Goal: Task Accomplishment & Management: Manage account settings

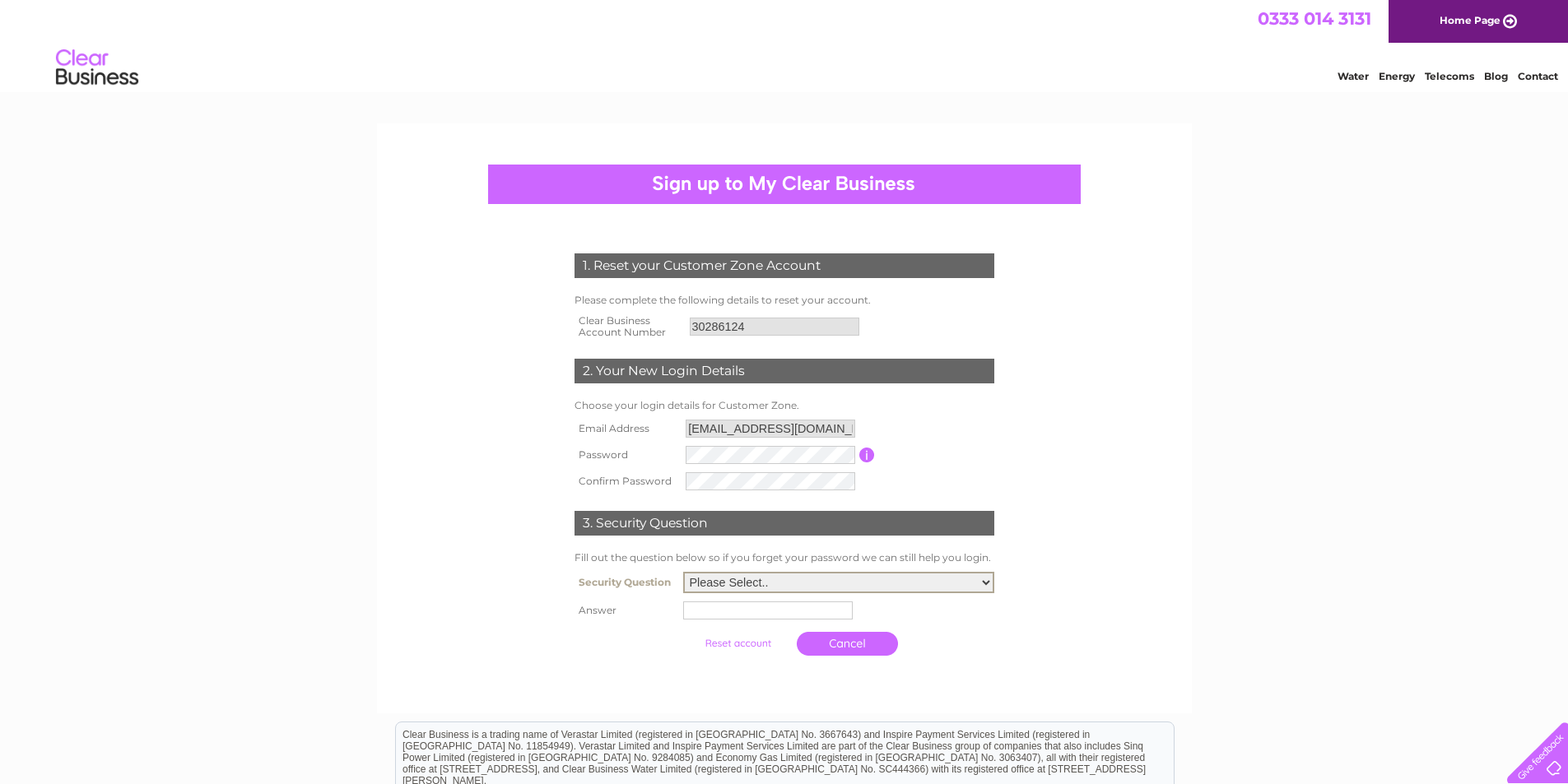
click at [744, 590] on select "Please Select.. In what town or city was your first job? In what town or city d…" at bounding box center [838, 582] width 311 height 22
click at [1541, 505] on div "1. Reset your Customer Zone Account Please complete the following details to re…" at bounding box center [784, 559] width 1568 height 872
click at [947, 575] on select "Please Select.. In what town or city was your first job? In what town or city d…" at bounding box center [839, 581] width 310 height 20
select select "1"
click at [683, 572] on select "Please Select.. In what town or city was your first job? In what town or city d…" at bounding box center [838, 582] width 311 height 22
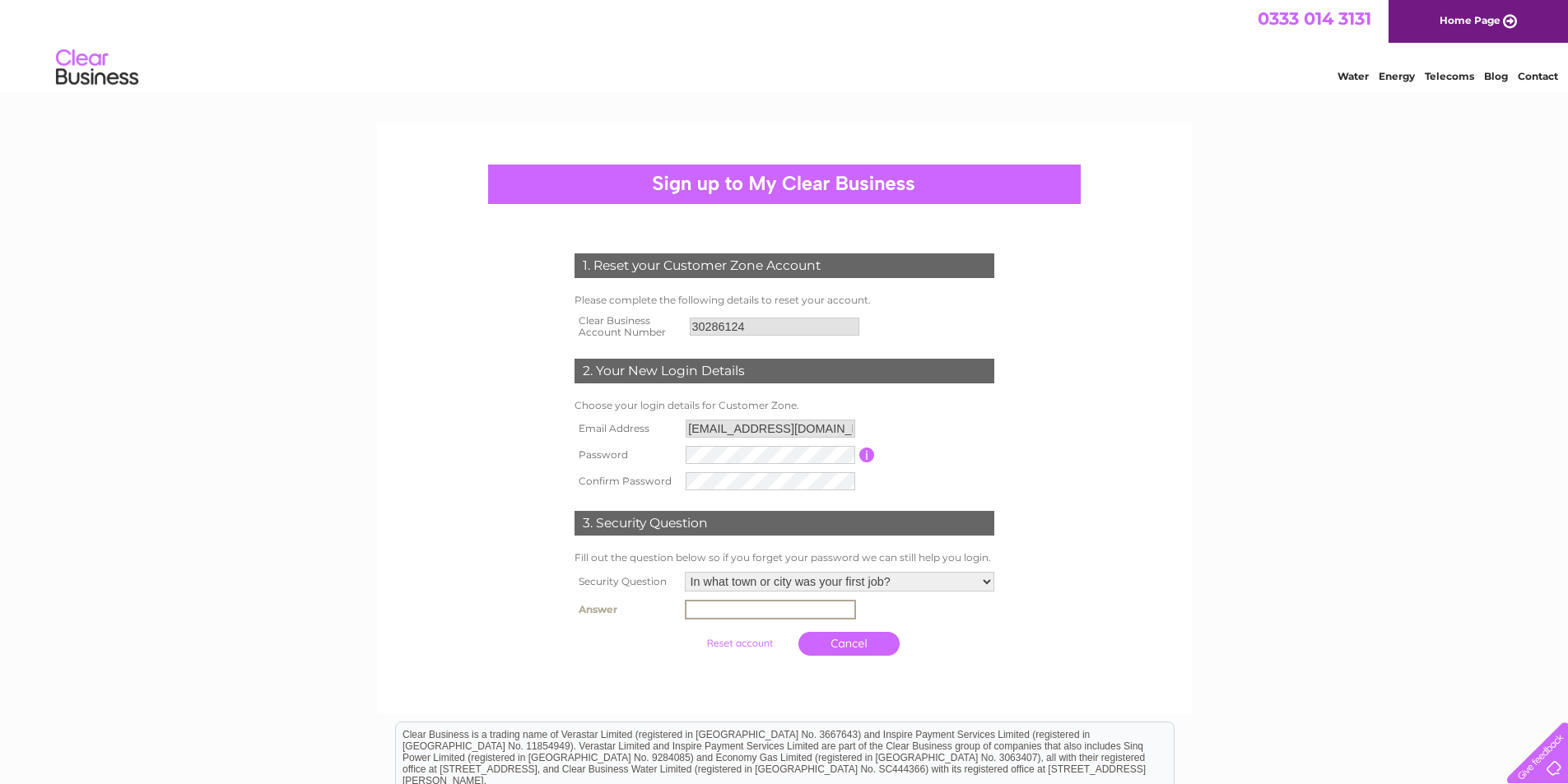
click at [800, 616] on input "text" at bounding box center [770, 610] width 171 height 20
type input "london"
click at [743, 641] on input "submit" at bounding box center [739, 643] width 101 height 23
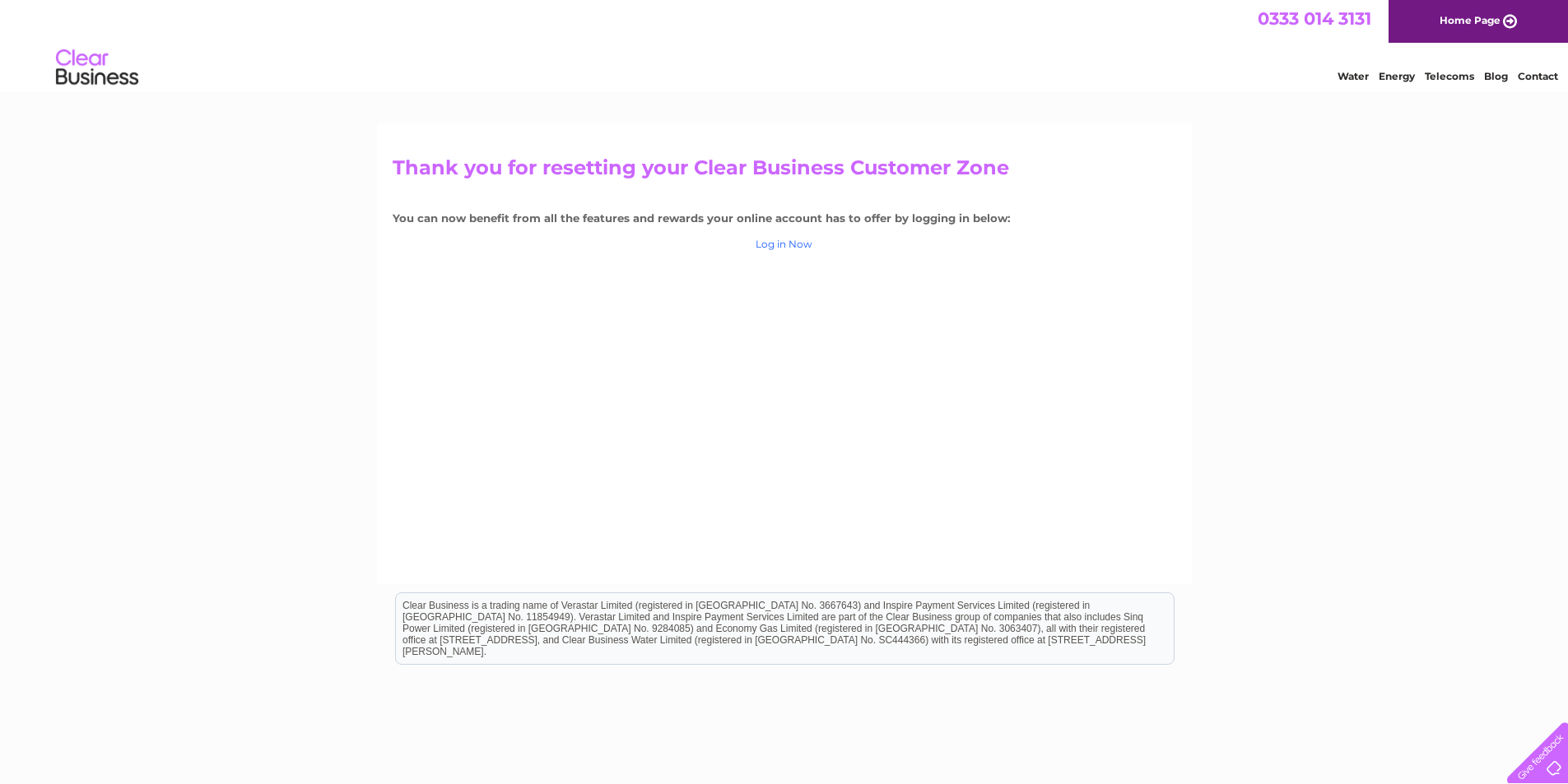
click at [777, 244] on link "Log in Now" at bounding box center [784, 244] width 57 height 12
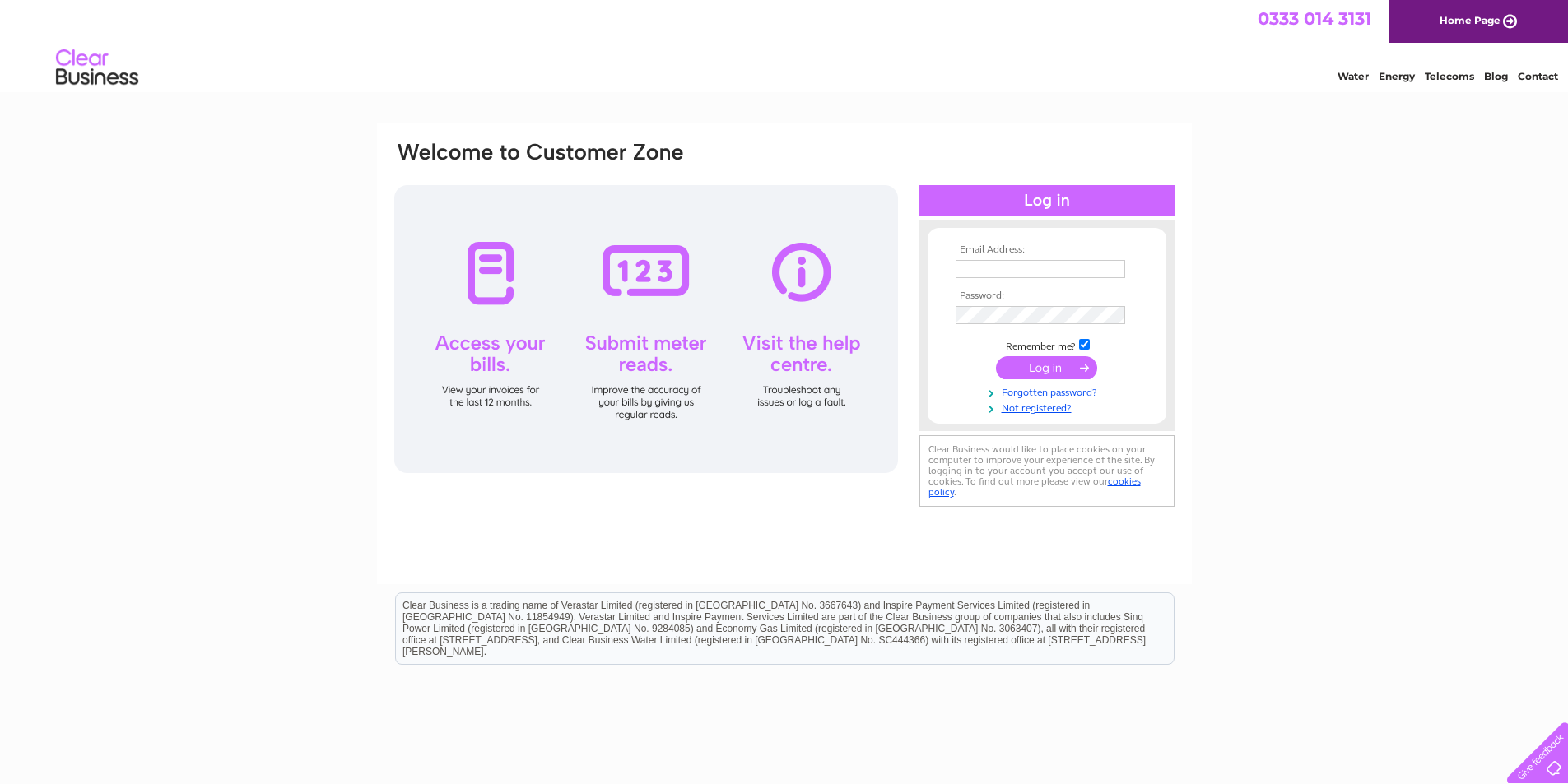
type input "[EMAIL_ADDRESS][DOMAIN_NAME]"
click at [1069, 366] on input "submit" at bounding box center [1046, 367] width 101 height 23
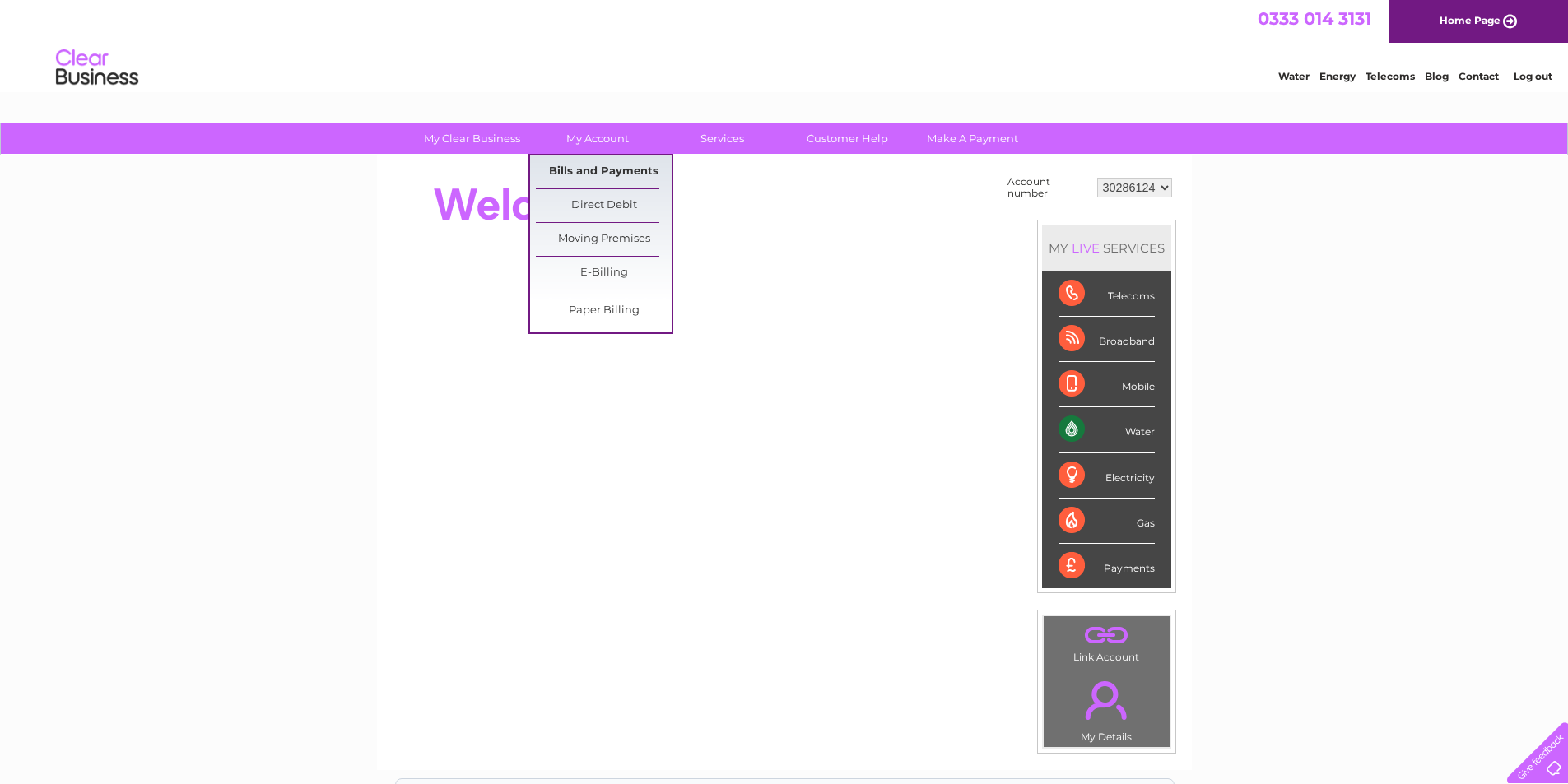
click at [604, 169] on link "Bills and Payments" at bounding box center [603, 172] width 135 height 33
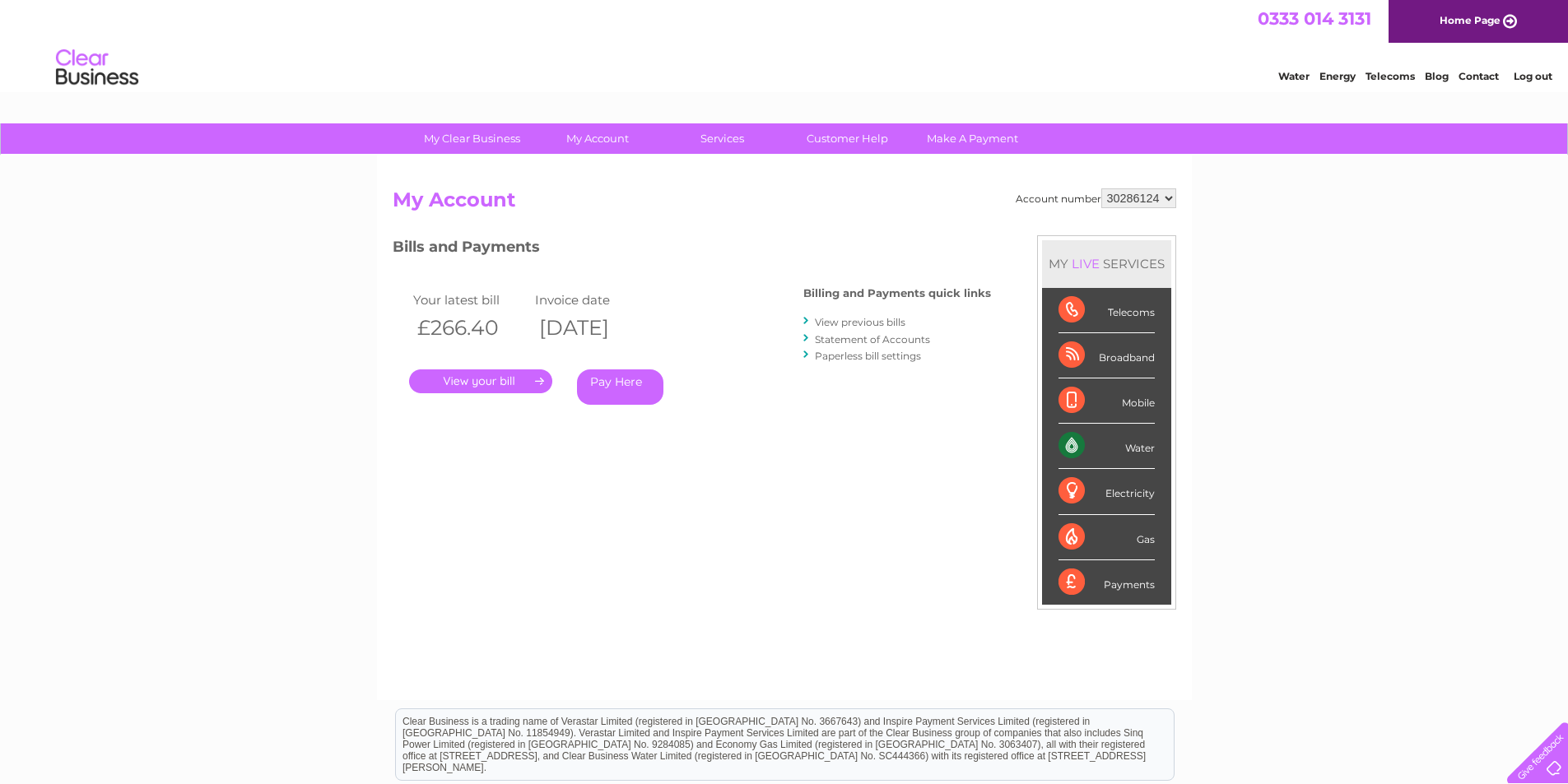
click at [1153, 193] on select "30286124" at bounding box center [1138, 198] width 75 height 20
click at [1152, 192] on select "30286124" at bounding box center [1138, 198] width 75 height 20
click at [479, 378] on link "." at bounding box center [480, 381] width 143 height 24
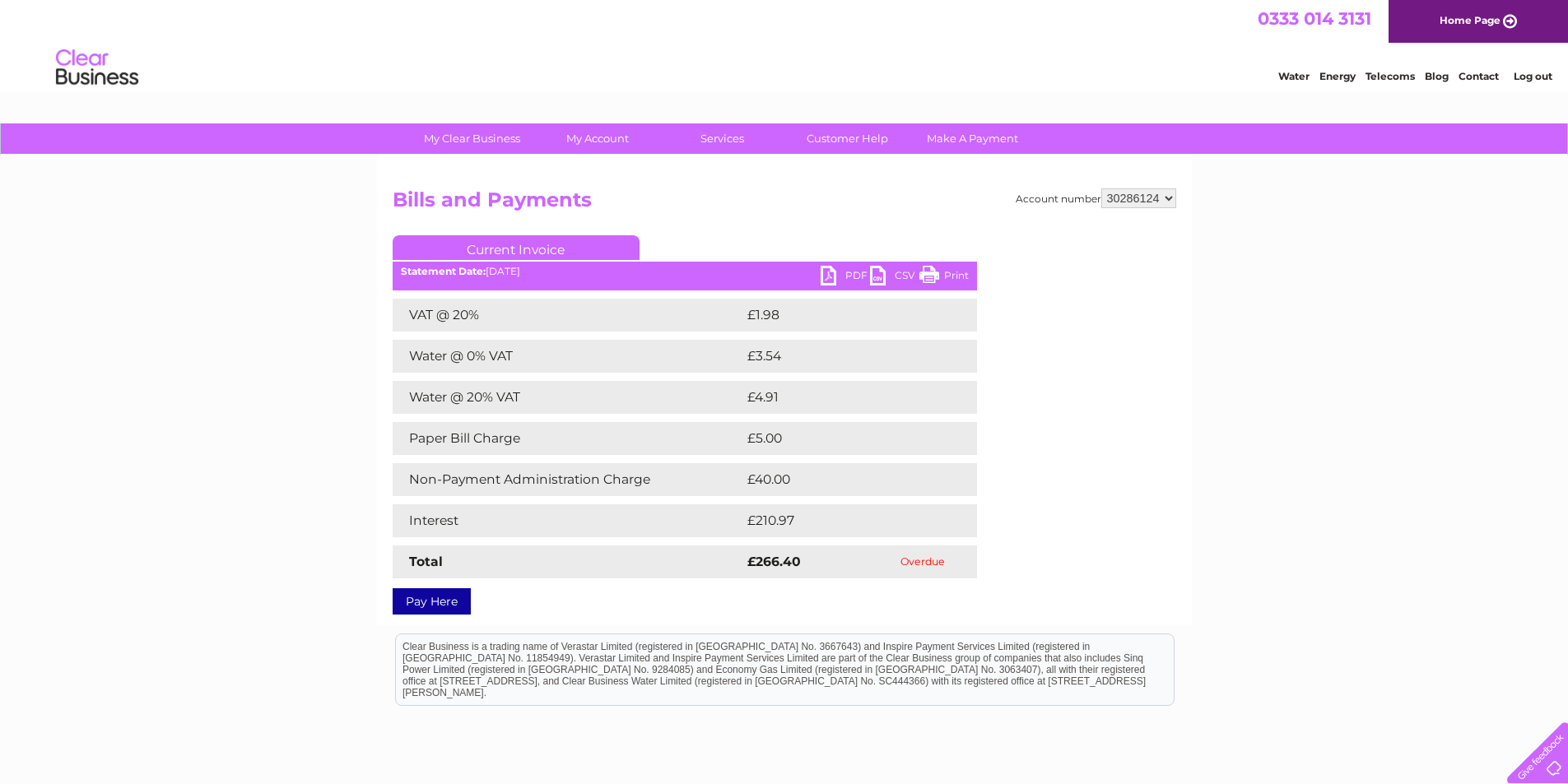
click at [497, 260] on link "Current Invoice" at bounding box center [516, 248] width 247 height 25
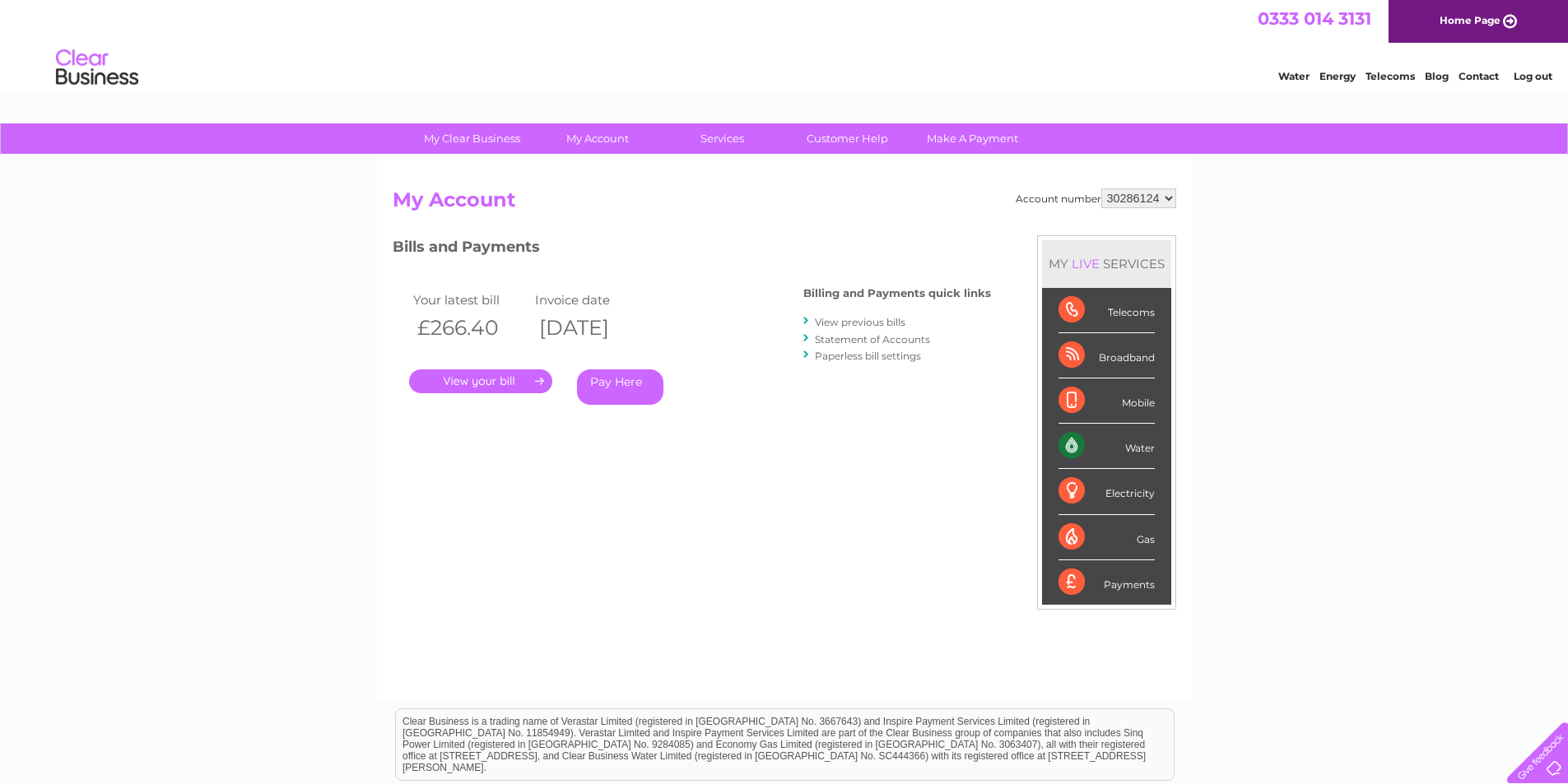
click at [883, 322] on link "View previous bills" at bounding box center [860, 322] width 91 height 12
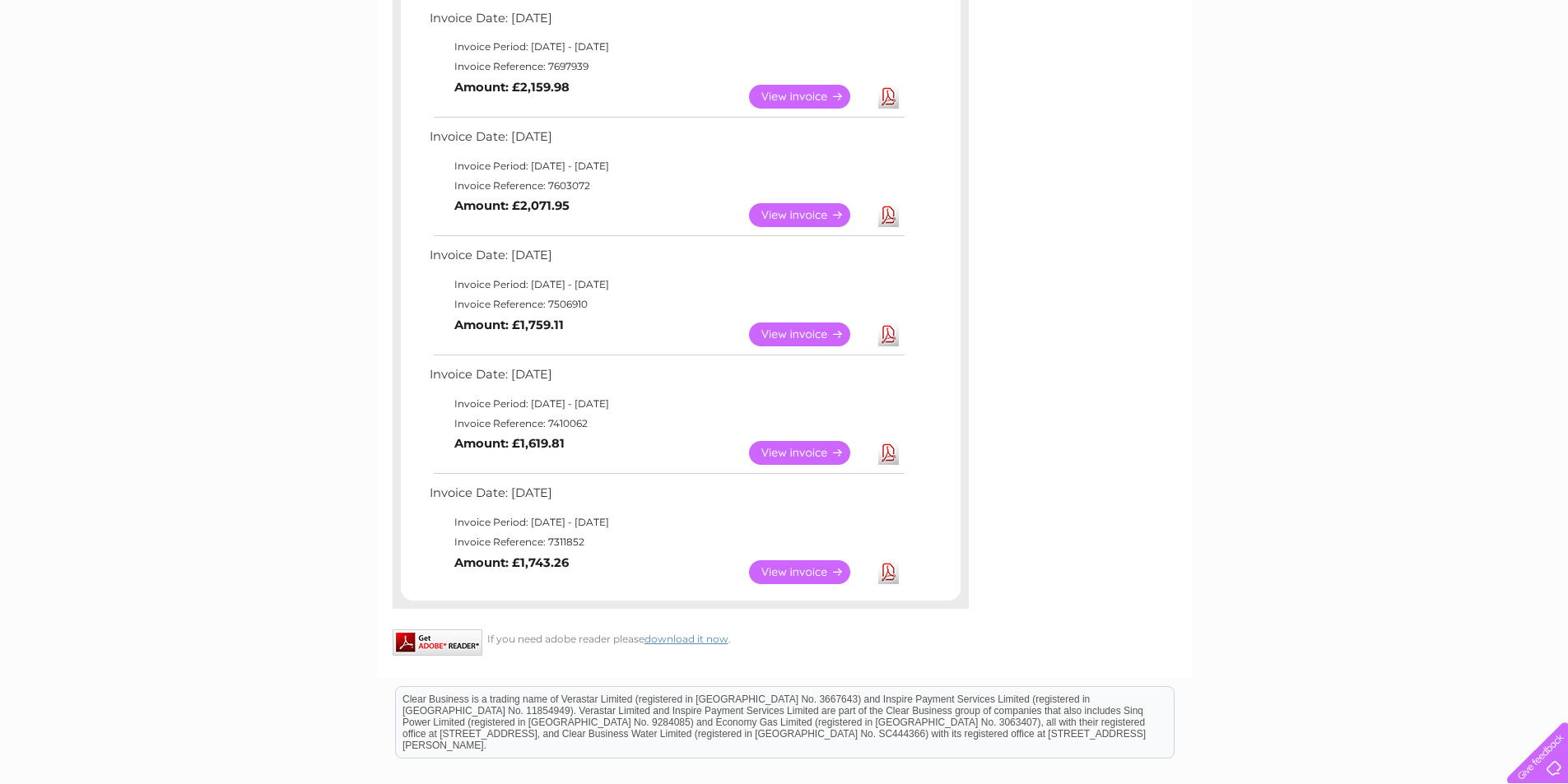
scroll to position [741, 0]
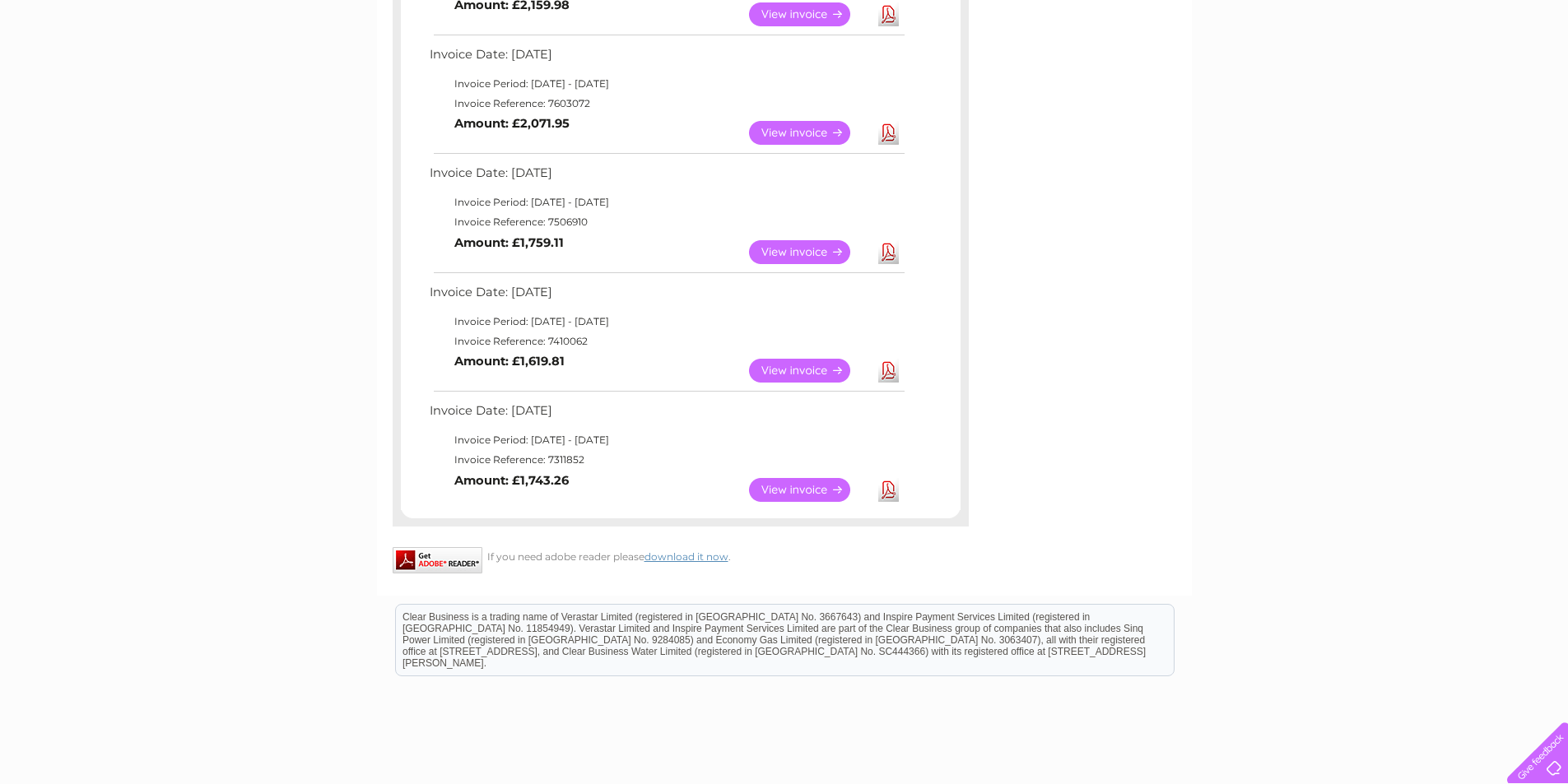
click at [798, 486] on link "View" at bounding box center [809, 490] width 121 height 24
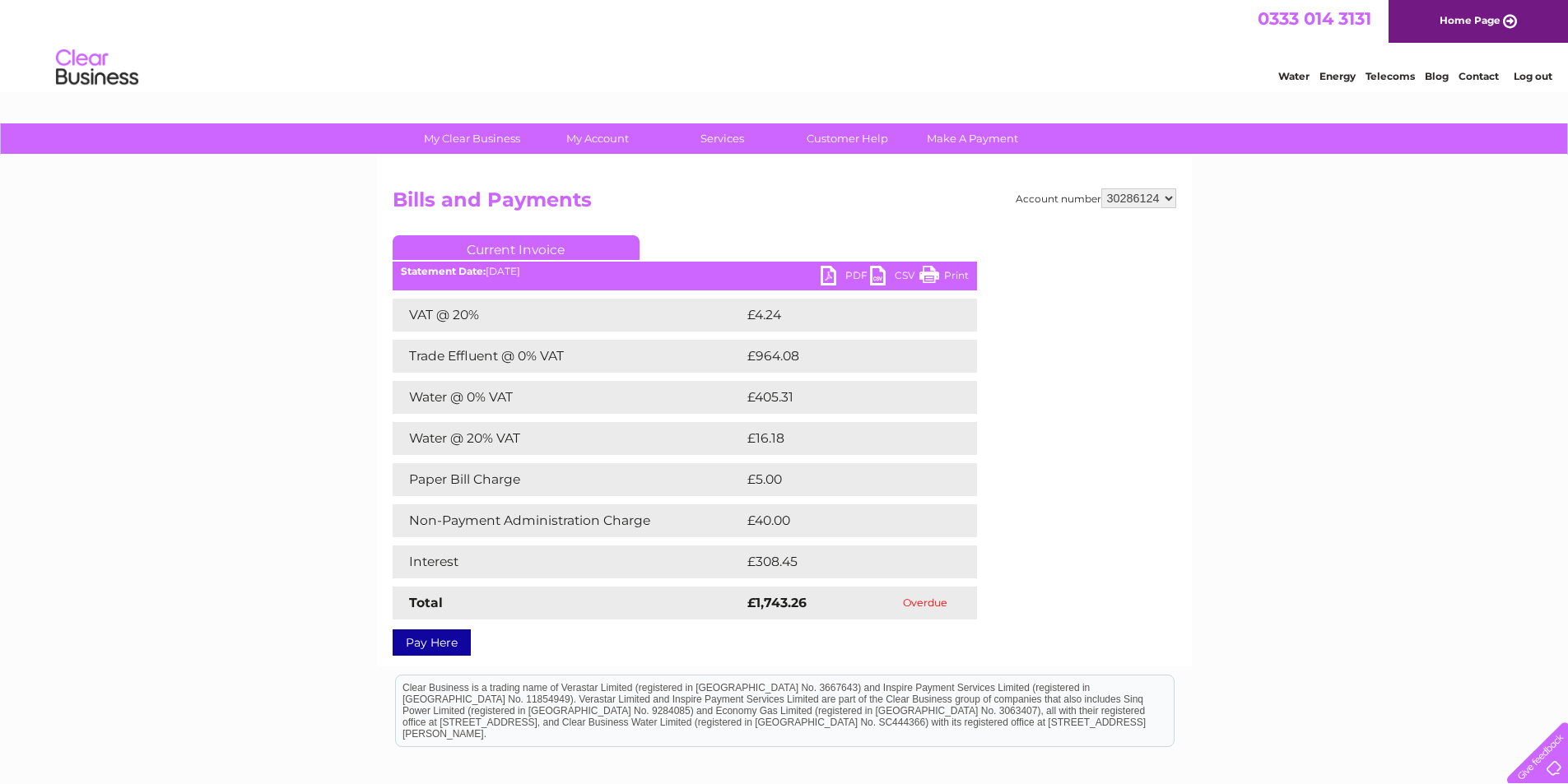
click at [840, 276] on link "PDF" at bounding box center [844, 278] width 49 height 24
click at [843, 278] on link "PDF" at bounding box center [844, 278] width 49 height 24
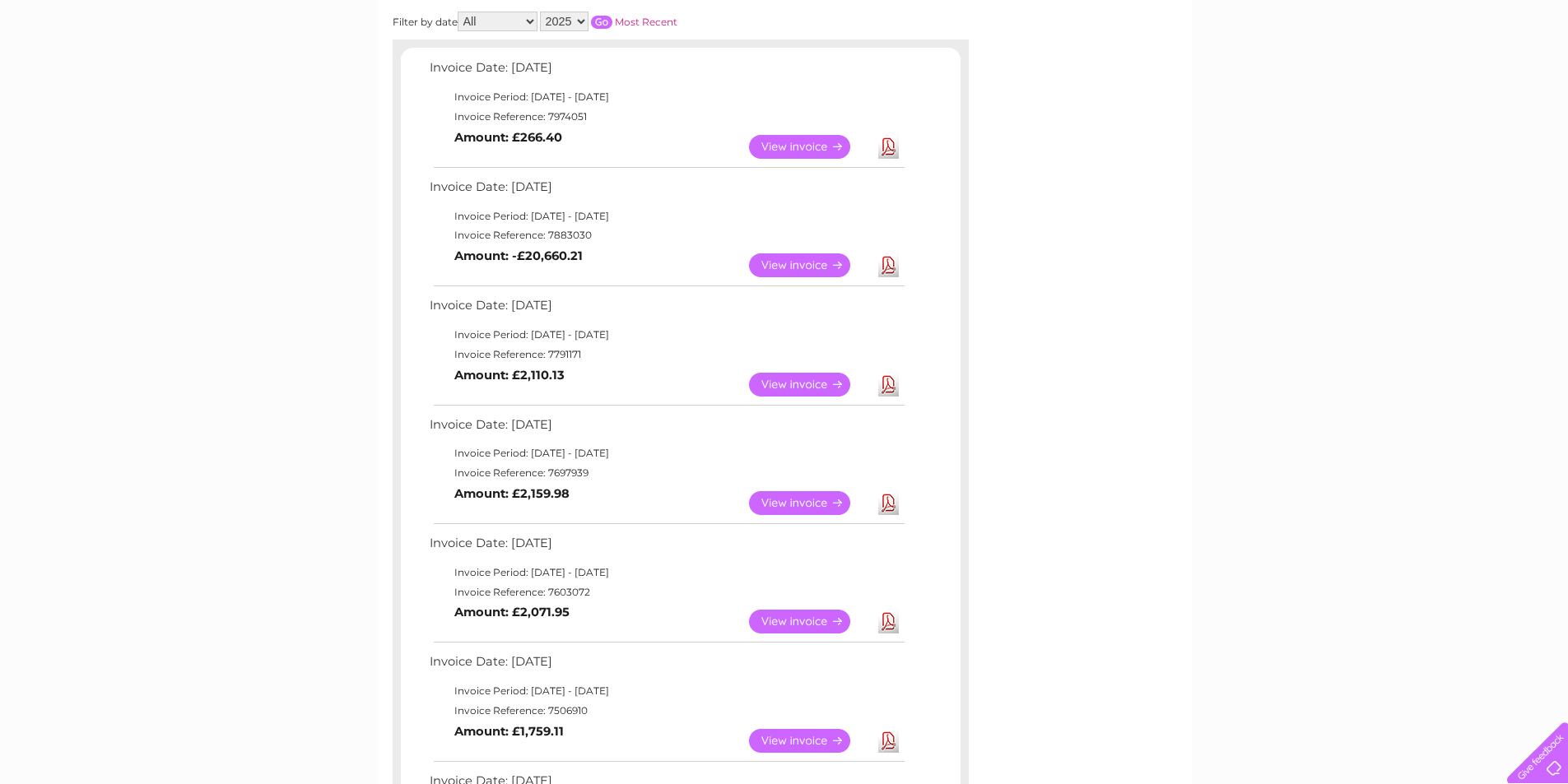
scroll to position [247, 0]
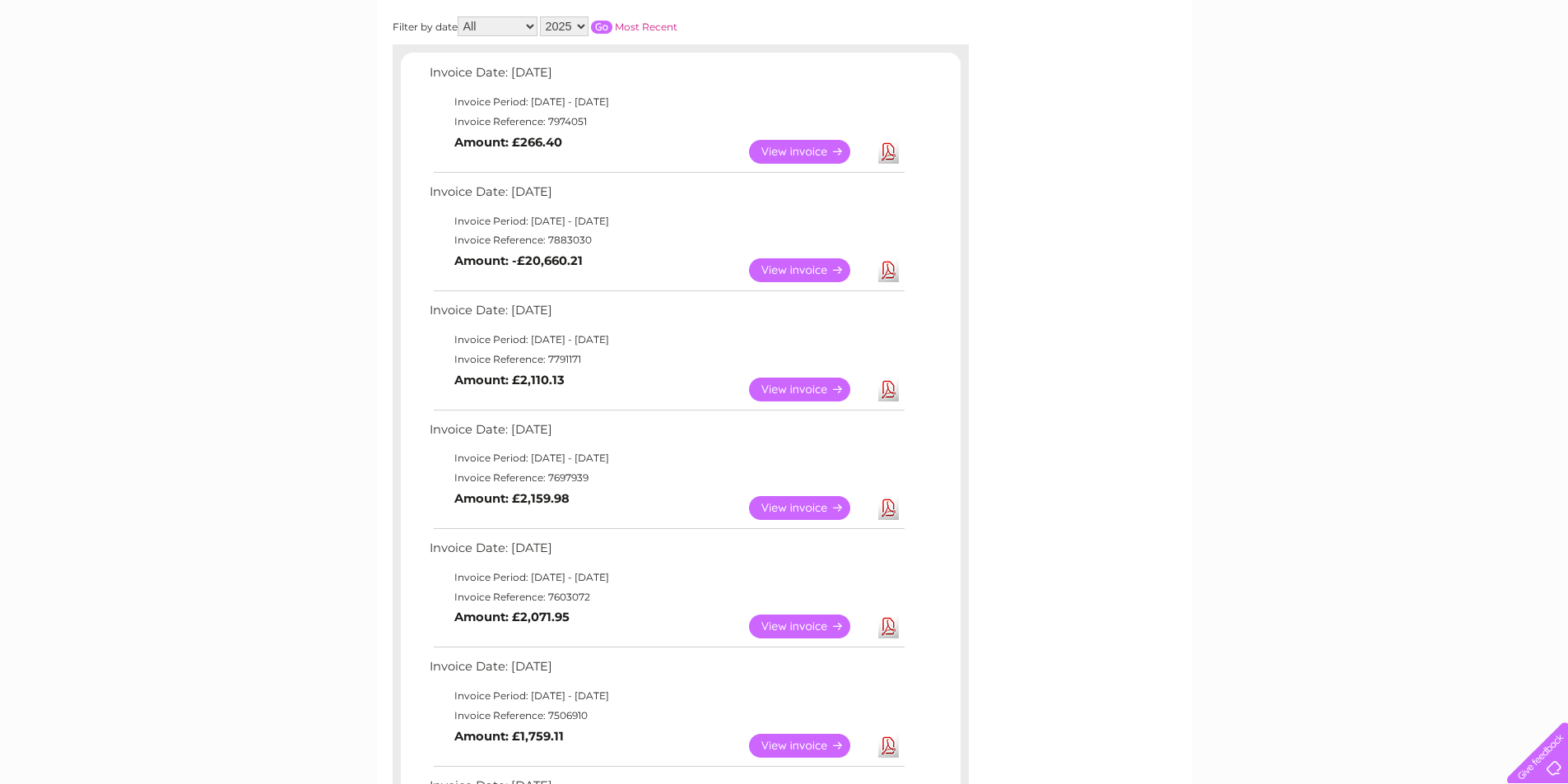
click at [794, 501] on link "View" at bounding box center [809, 508] width 121 height 24
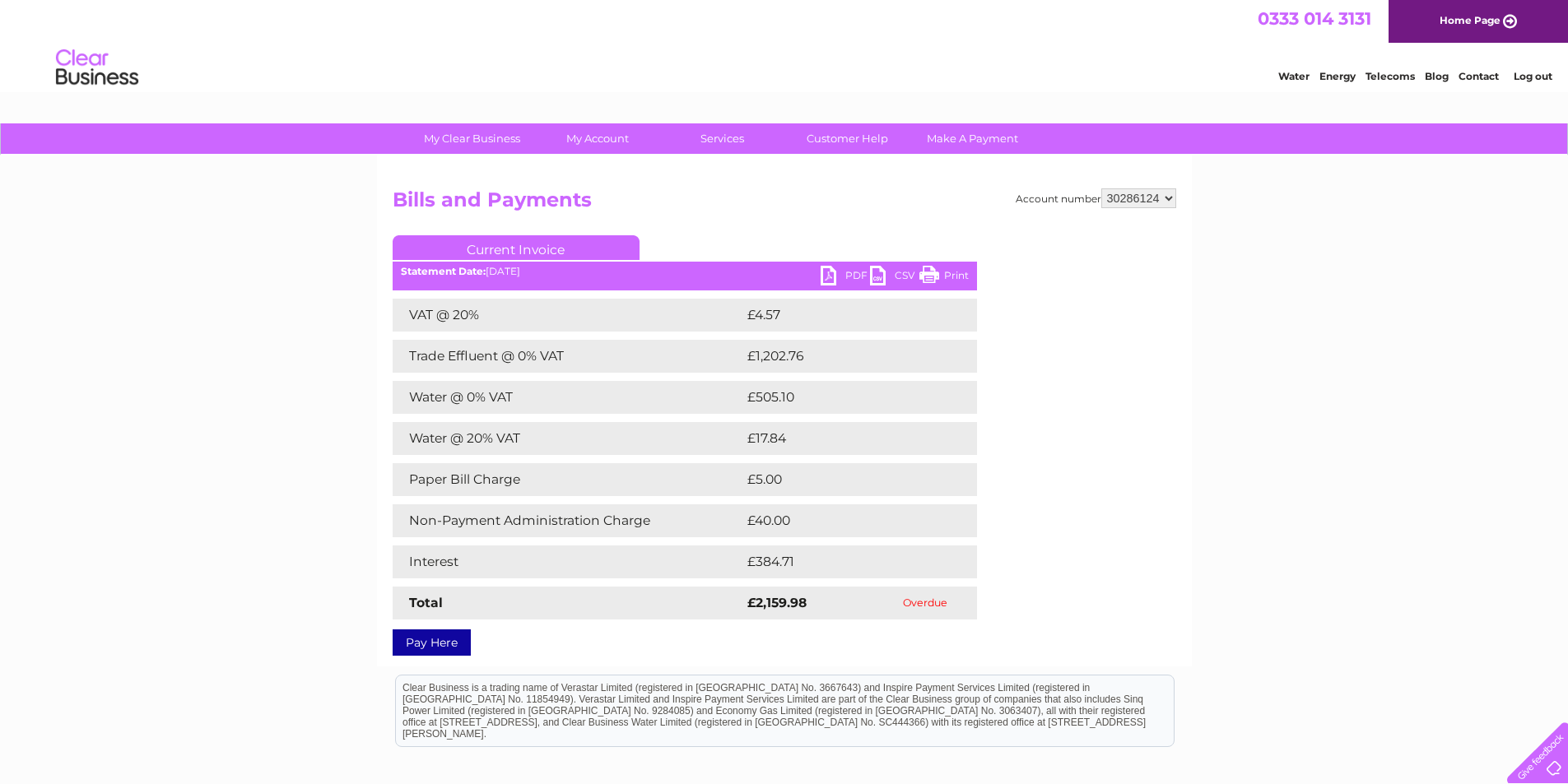
click at [843, 273] on link "PDF" at bounding box center [844, 278] width 49 height 24
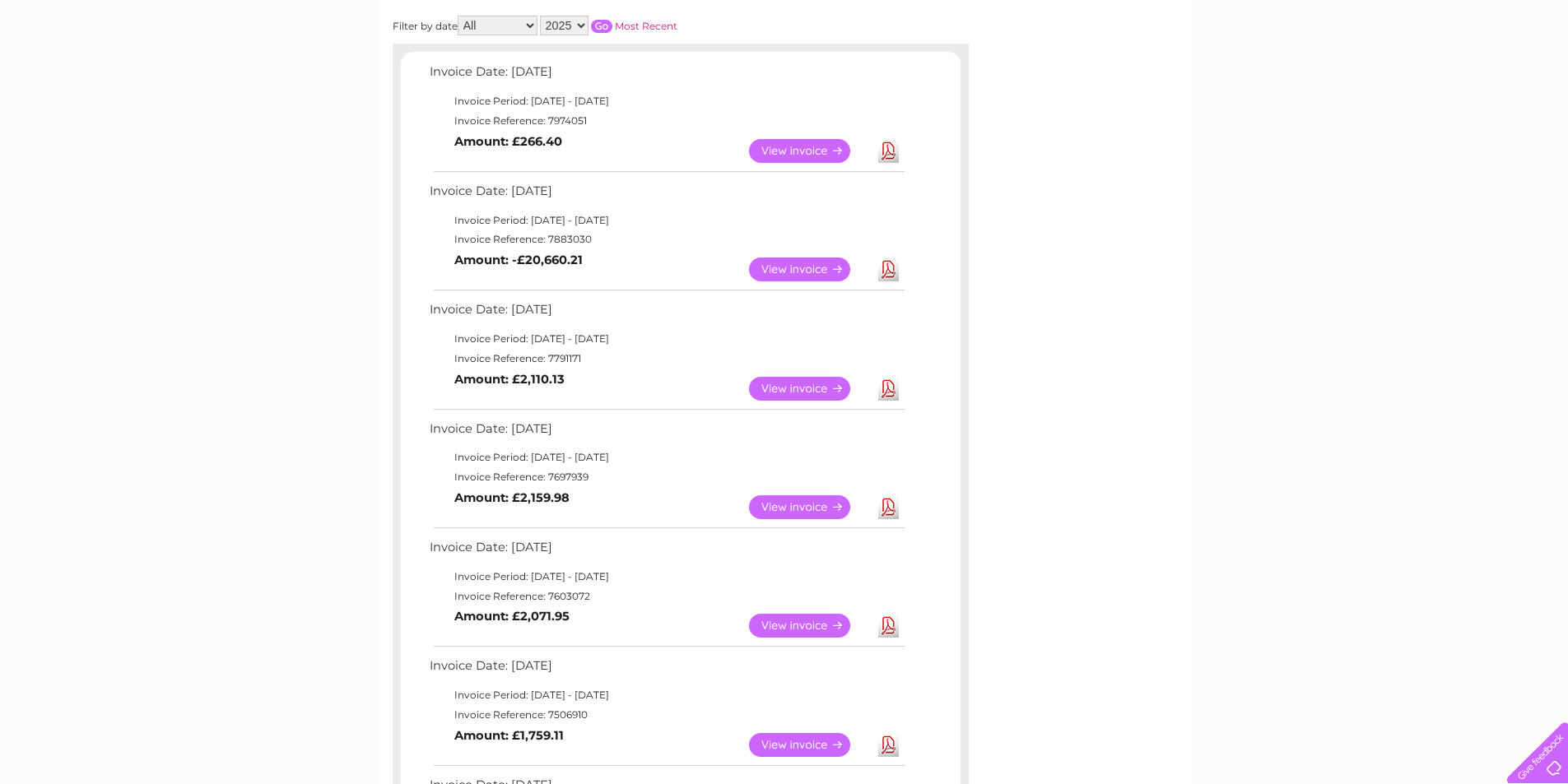
click at [887, 388] on link "Download" at bounding box center [888, 389] width 21 height 24
click at [889, 274] on link "Download" at bounding box center [888, 270] width 21 height 24
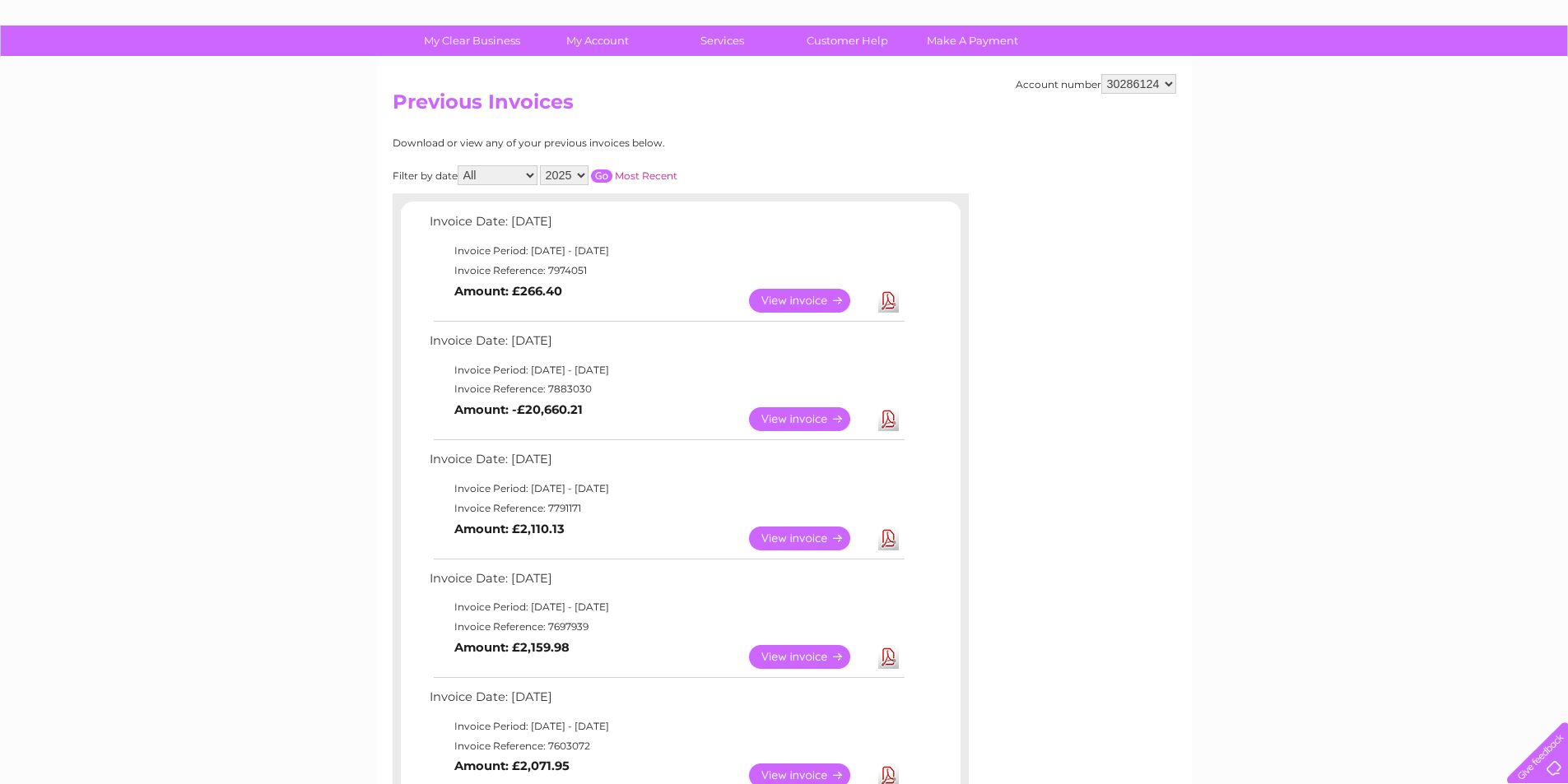
scroll to position [83, 0]
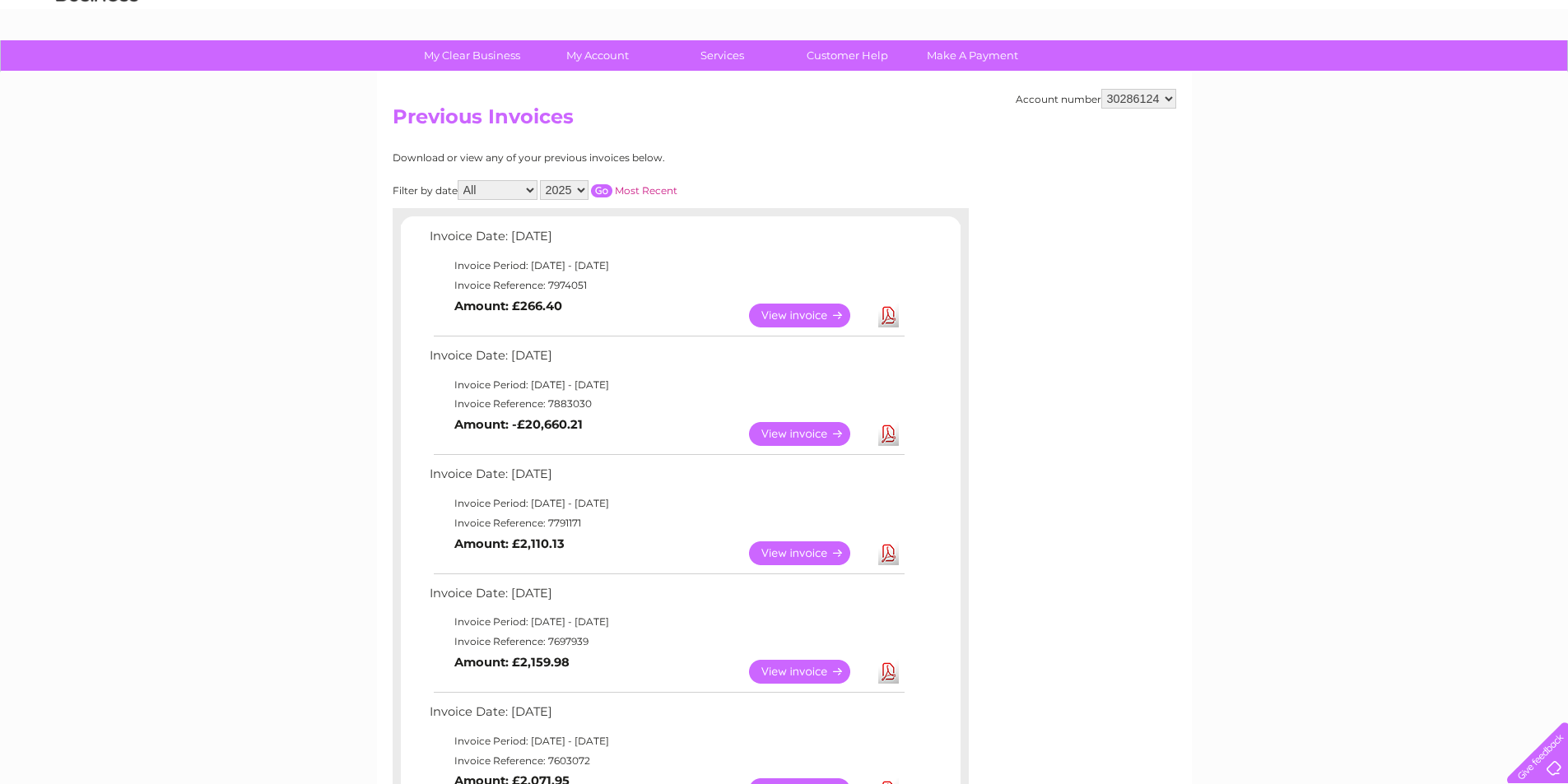
click at [900, 319] on td "Download" at bounding box center [887, 315] width 28 height 32
click at [895, 318] on link "Download" at bounding box center [888, 316] width 21 height 24
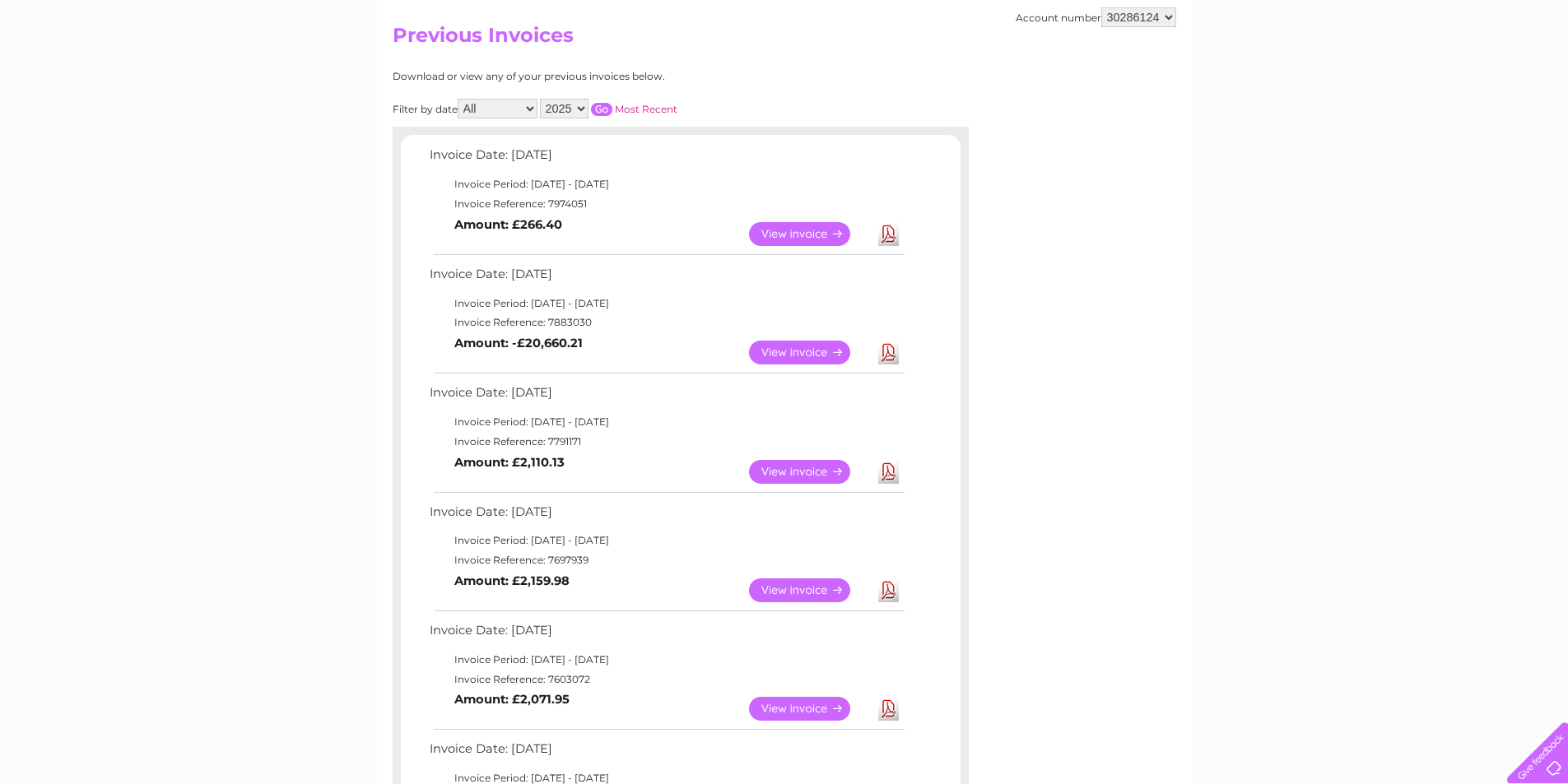
scroll to position [247, 0]
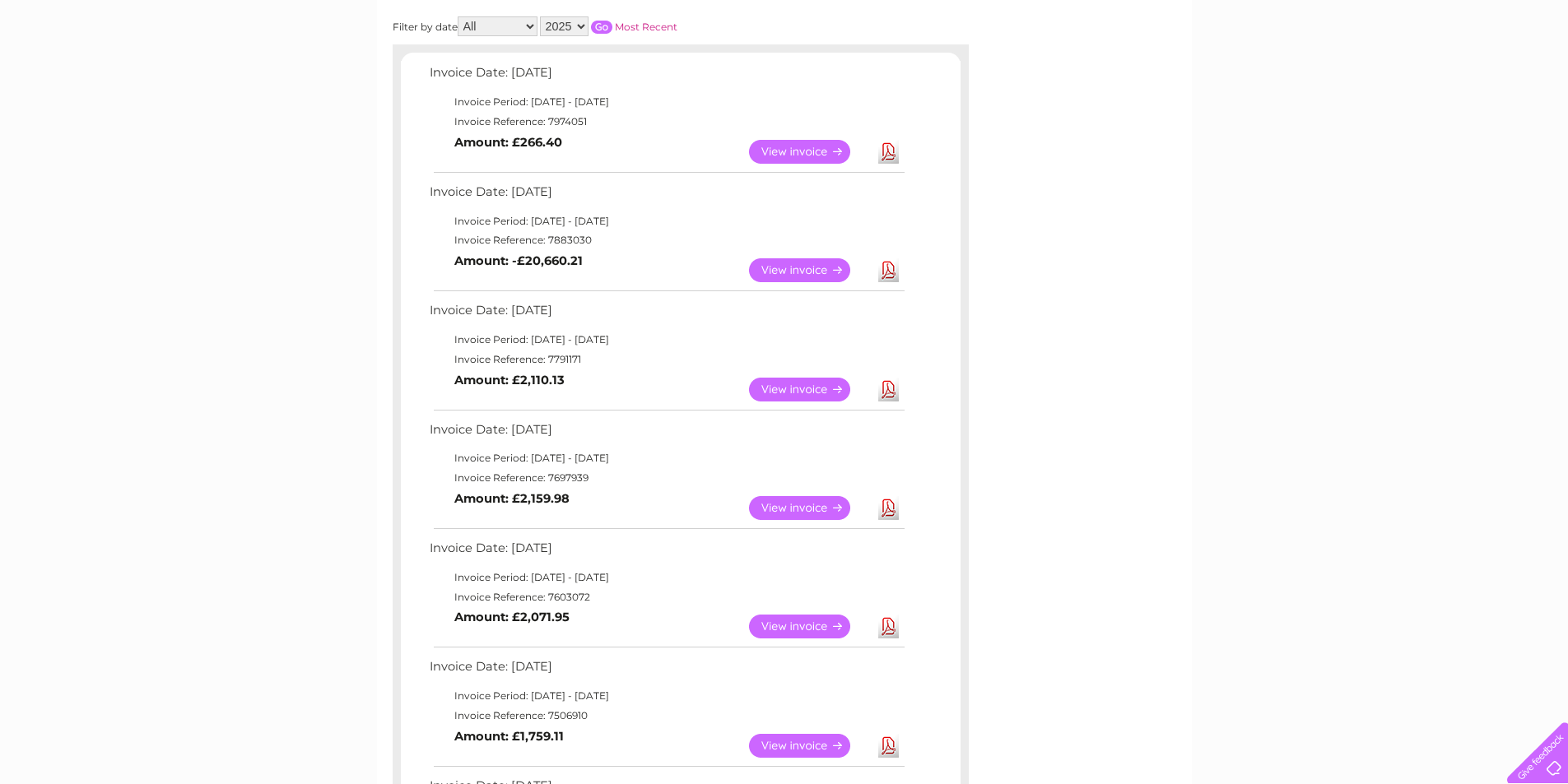
click at [793, 383] on link "View" at bounding box center [809, 390] width 121 height 24
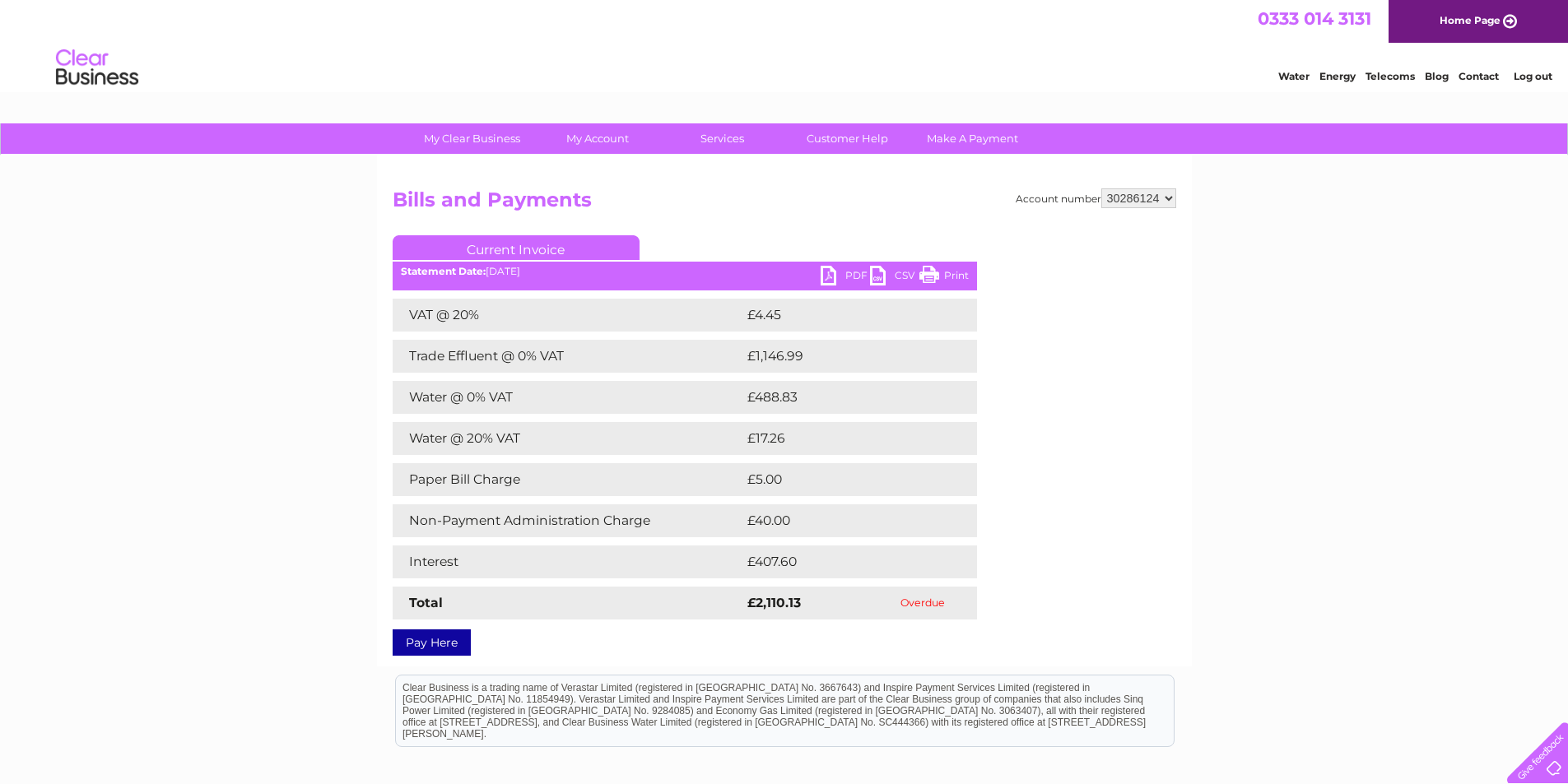
click at [842, 273] on link "PDF" at bounding box center [844, 278] width 49 height 24
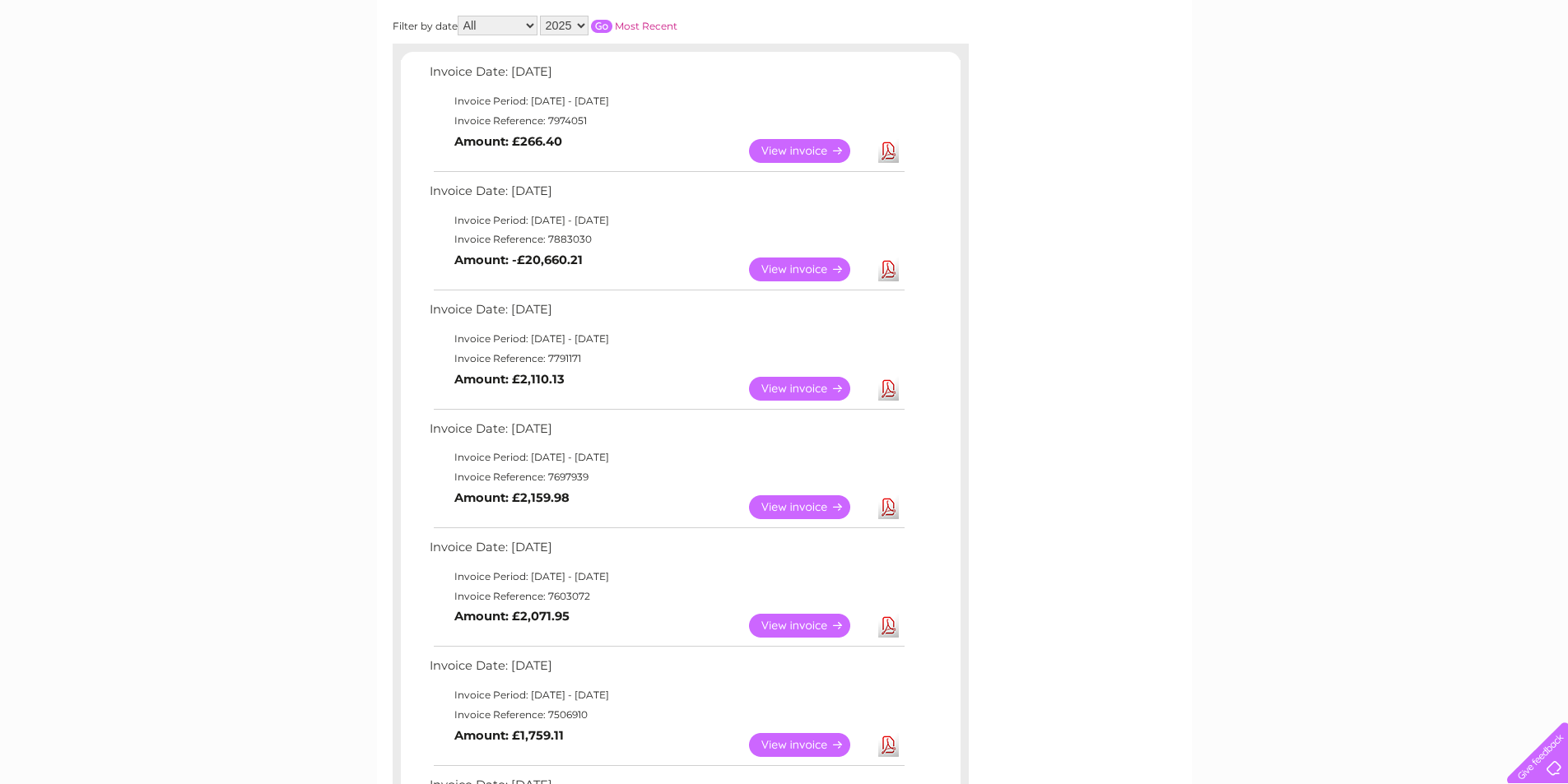
click at [798, 267] on link "View" at bounding box center [809, 270] width 121 height 24
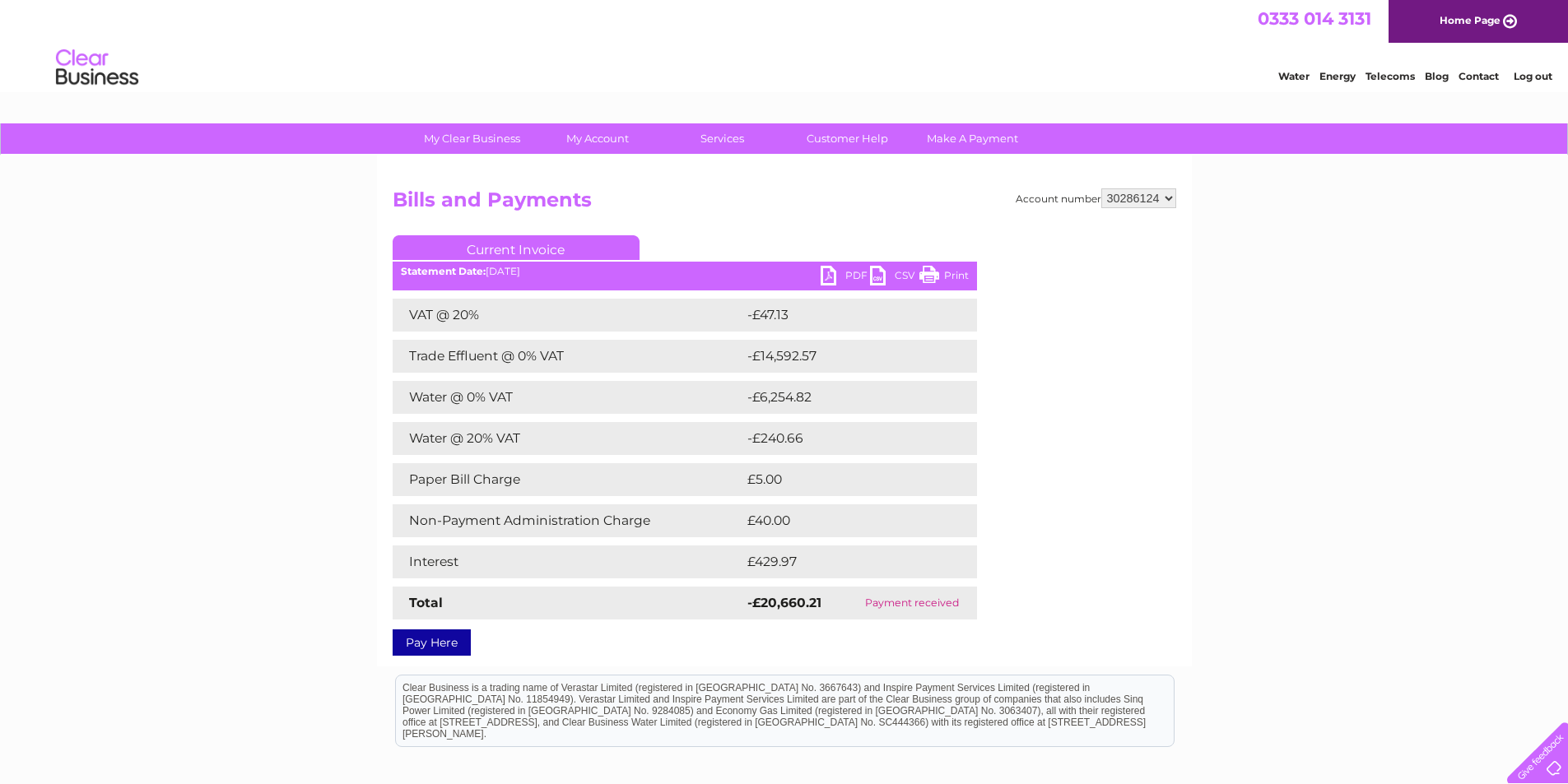
click at [852, 273] on link "PDF" at bounding box center [844, 278] width 49 height 24
